Goal: Task Accomplishment & Management: Use online tool/utility

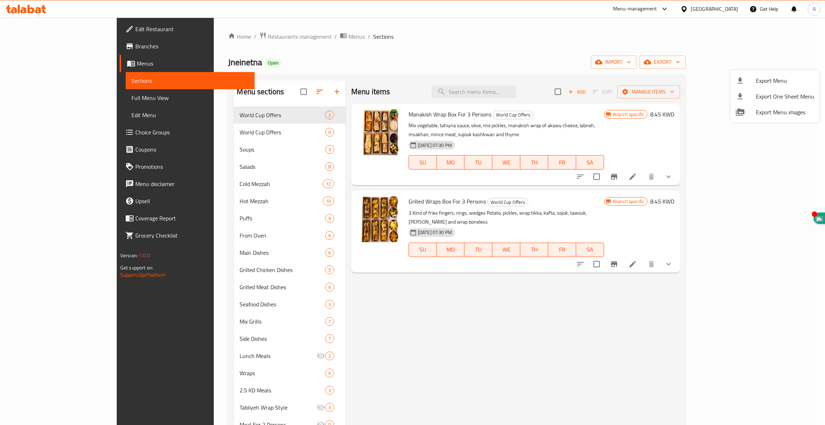
click at [607, 55] on div at bounding box center [412, 212] width 825 height 425
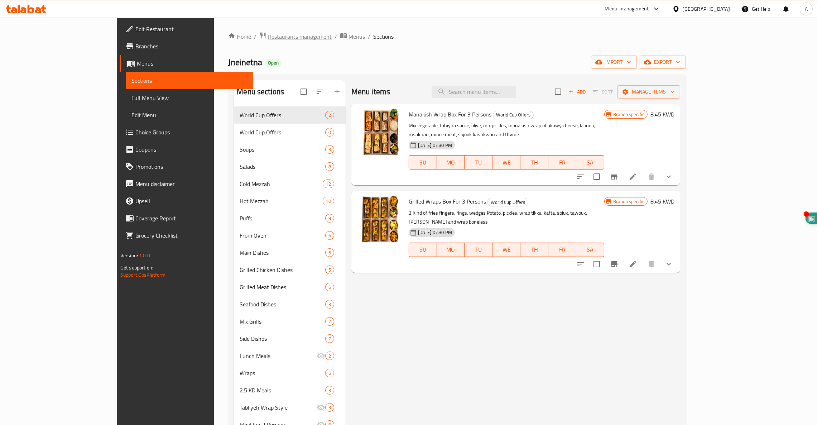
click at [268, 38] on span "Restaurants management" at bounding box center [300, 36] width 64 height 9
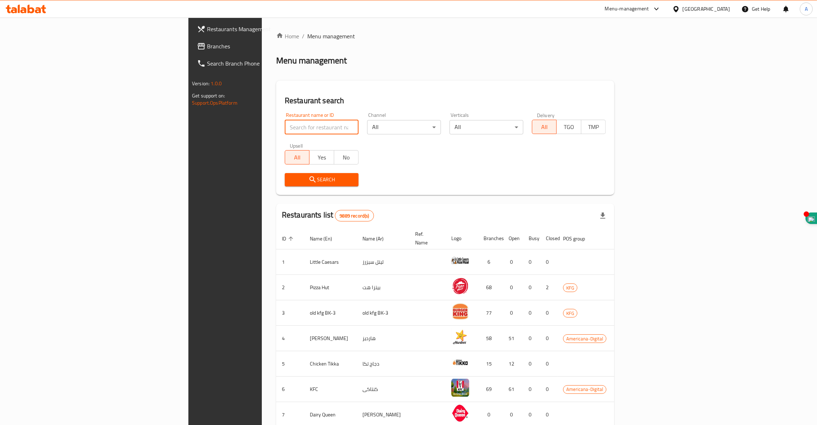
click at [285, 129] on input "search" at bounding box center [322, 127] width 74 height 14
type input "king castle juice"
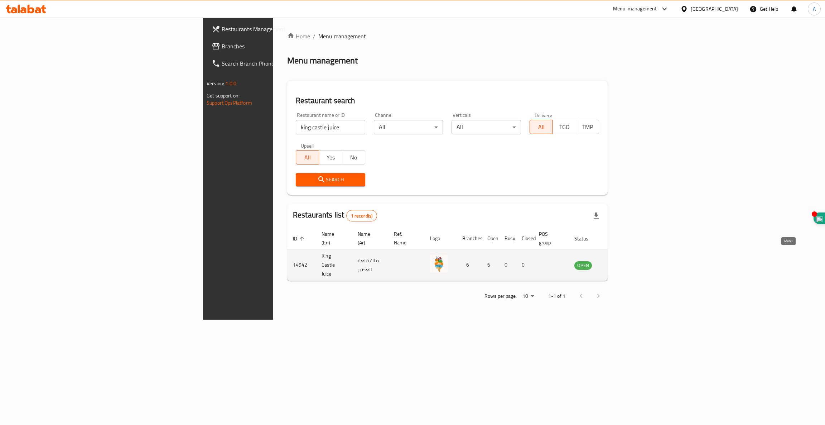
click at [621, 261] on icon "enhanced table" at bounding box center [616, 265] width 9 height 9
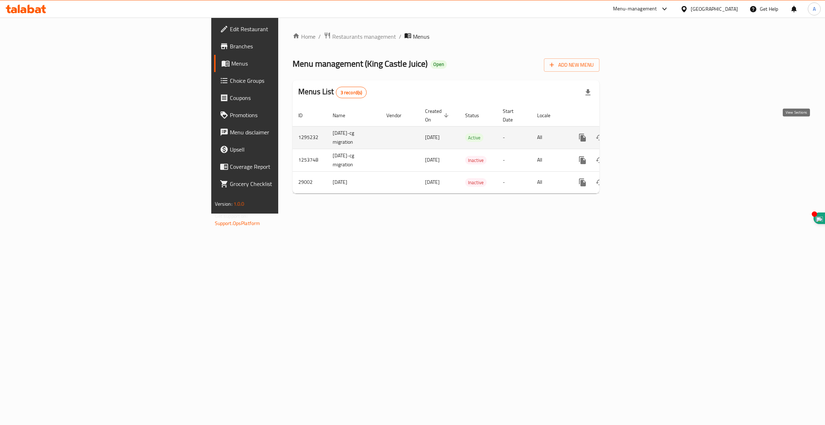
click at [638, 134] on icon "enhanced table" at bounding box center [634, 137] width 6 height 6
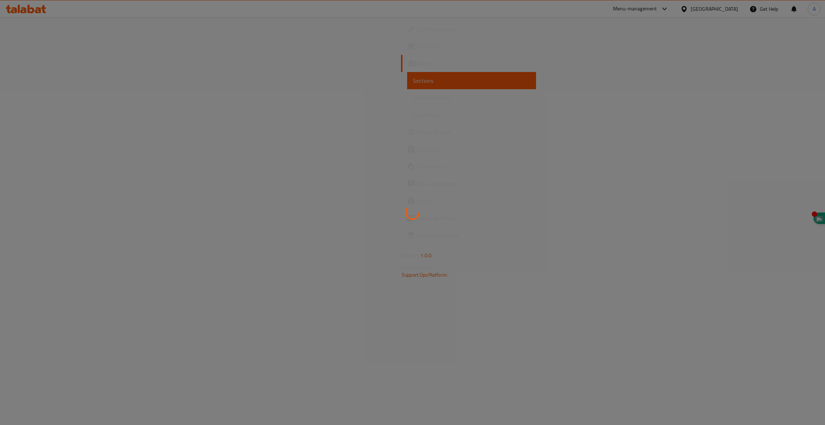
drag, startPoint x: 799, startPoint y: 128, endPoint x: 146, endPoint y: 9, distance: 663.9
click at [146, 9] on div at bounding box center [412, 212] width 825 height 425
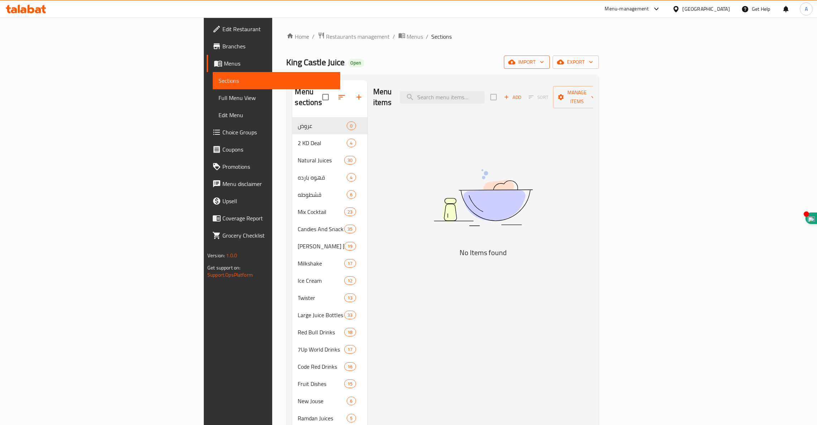
click at [544, 64] on span "import" at bounding box center [527, 62] width 34 height 9
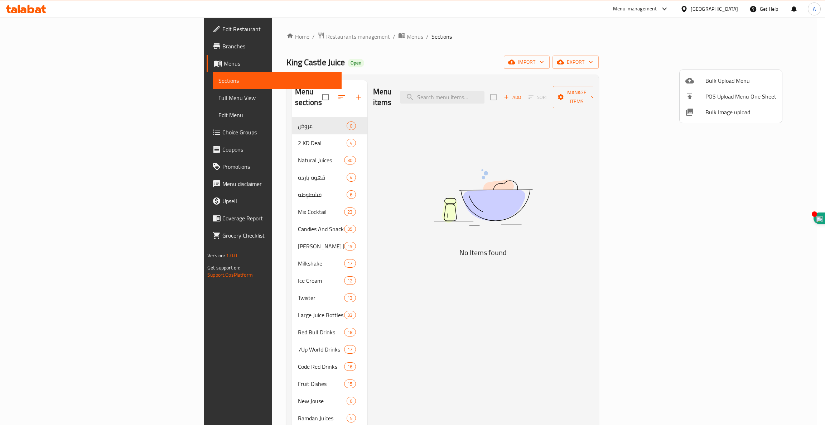
click at [770, 68] on div at bounding box center [412, 212] width 825 height 425
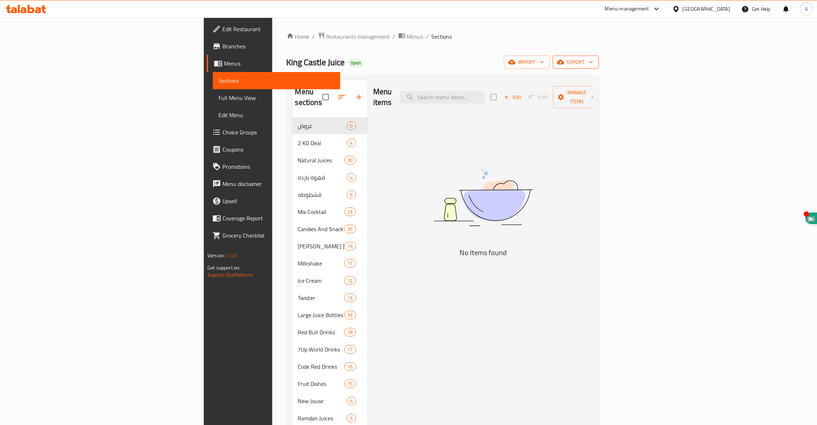
click at [599, 57] on button "export" at bounding box center [576, 62] width 46 height 13
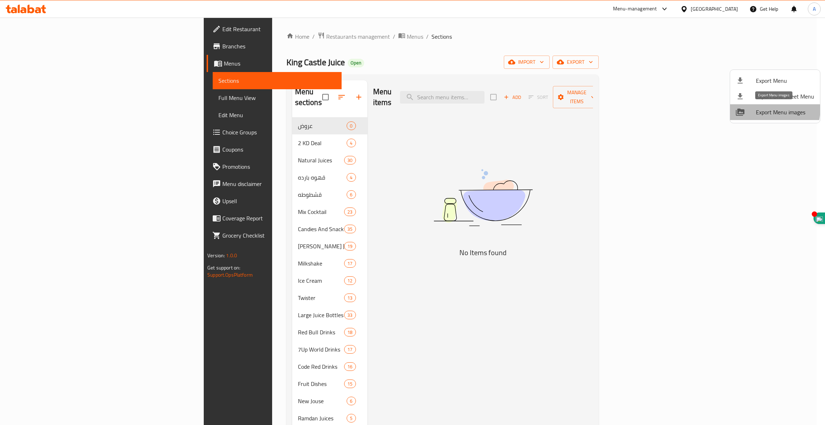
click at [762, 108] on span "Export Menu images" at bounding box center [785, 112] width 58 height 9
click at [768, 95] on span "Export One Sheet Menu" at bounding box center [785, 96] width 58 height 9
